Goal: Transaction & Acquisition: Purchase product/service

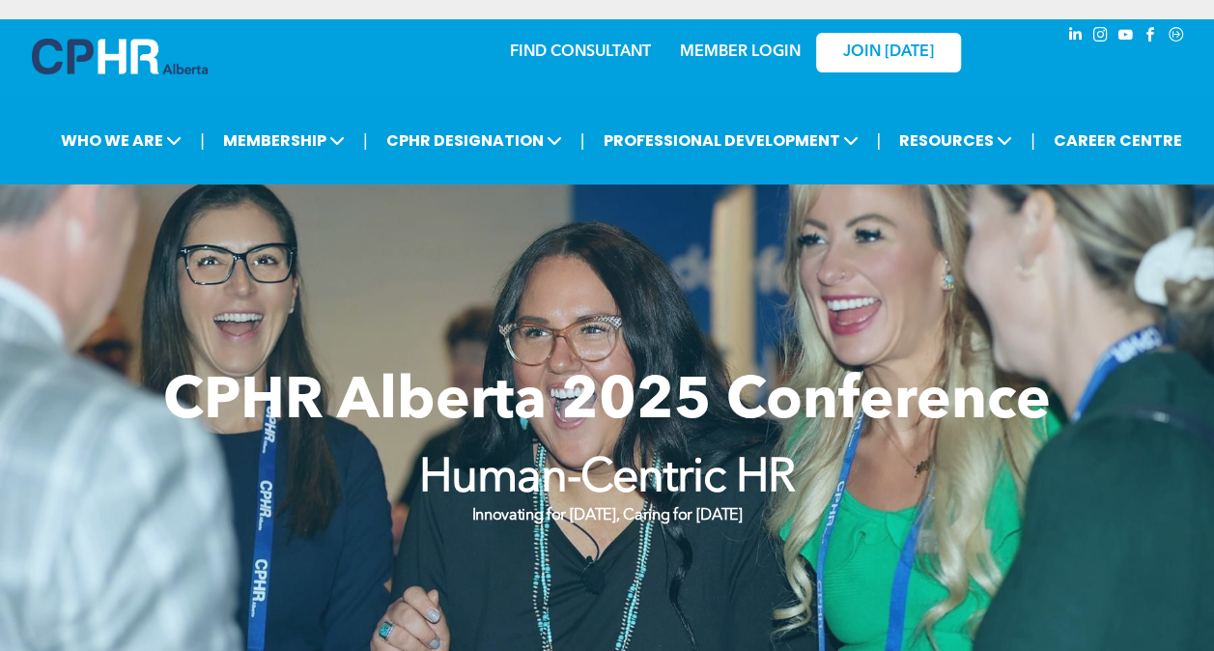
click at [154, 54] on img at bounding box center [120, 57] width 176 height 36
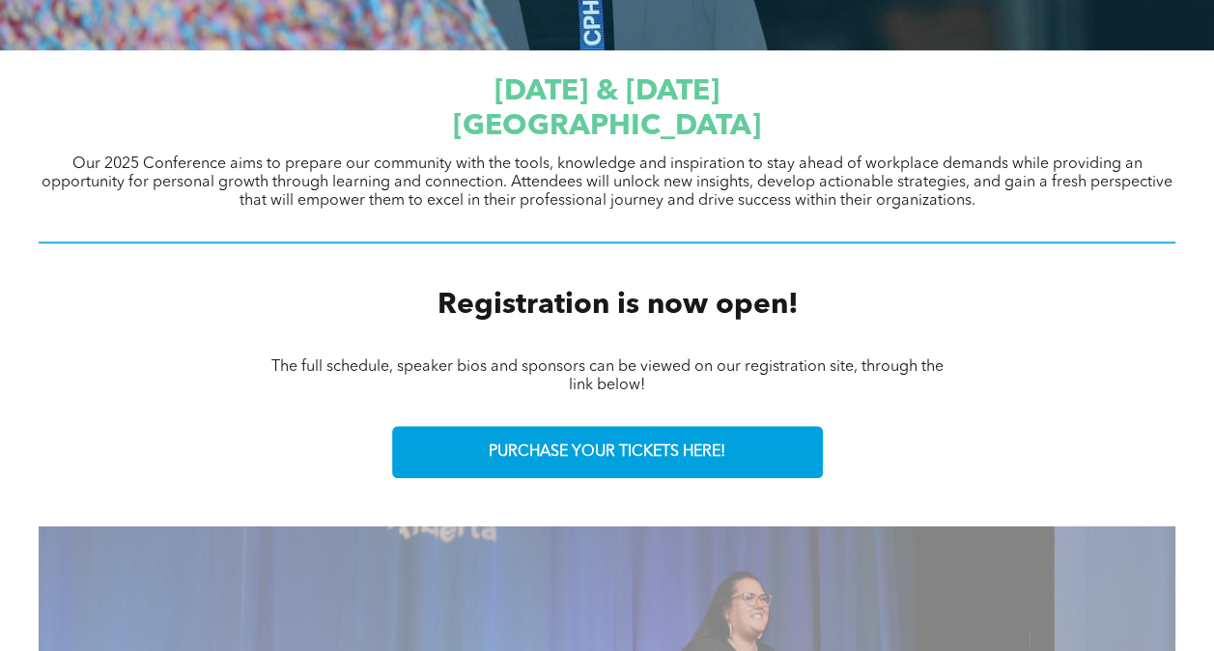
scroll to position [691, 0]
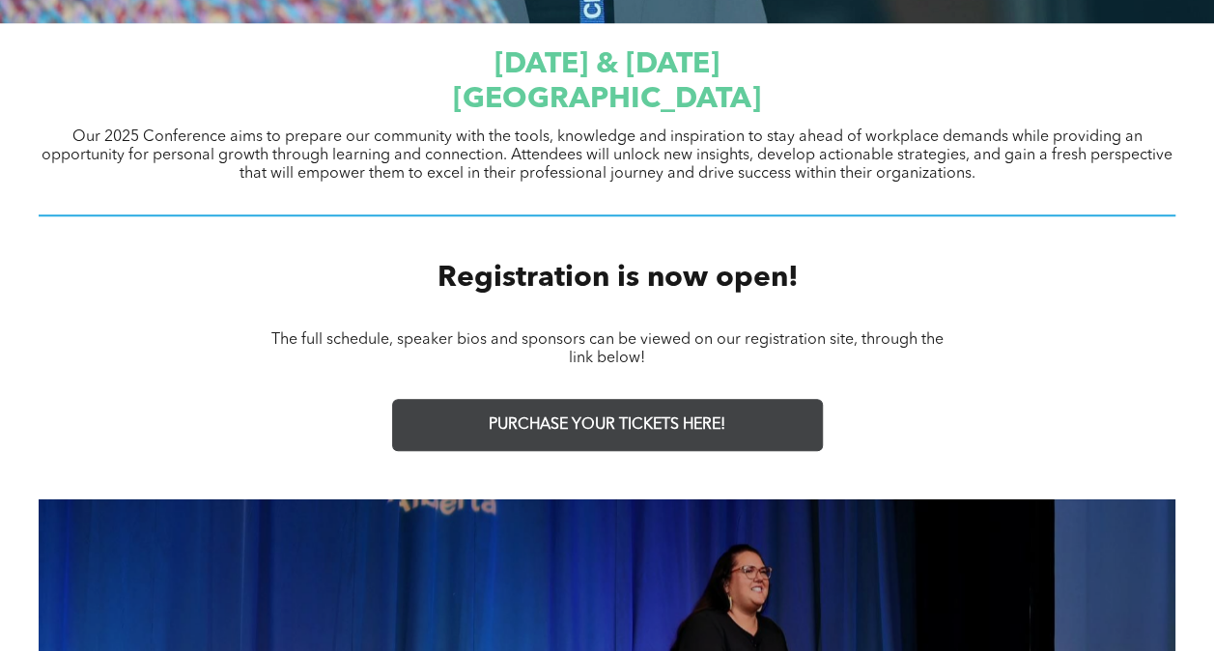
click at [564, 431] on span "PURCHASE YOUR TICKETS HERE!" at bounding box center [607, 425] width 237 height 18
